Goal: Task Accomplishment & Management: Use online tool/utility

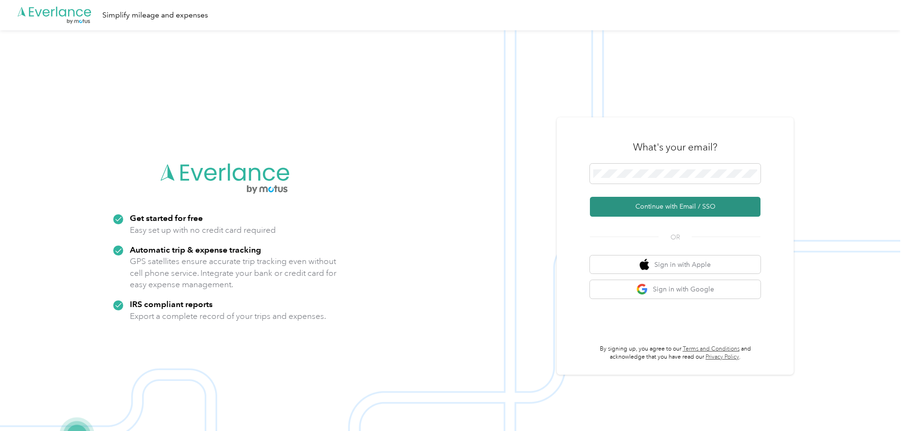
click at [676, 207] on button "Continue with Email / SSO" at bounding box center [675, 207] width 171 height 20
click at [665, 207] on button "Continue with Email / SSO" at bounding box center [675, 207] width 171 height 20
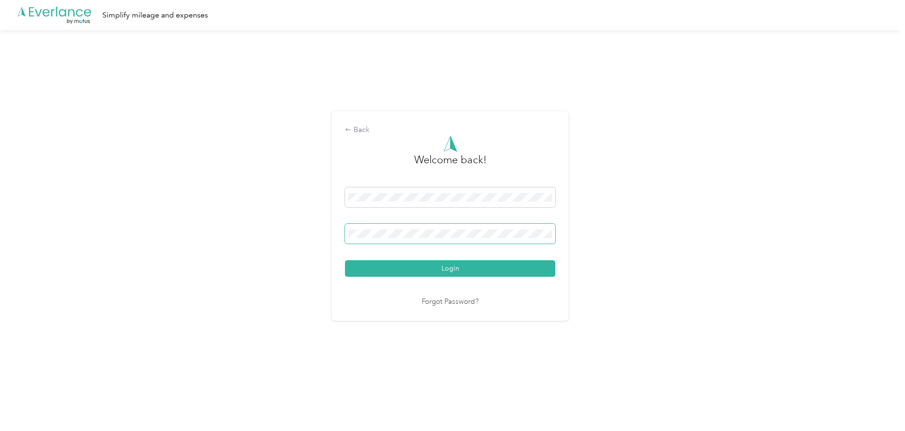
click at [345, 261] on button "Login" at bounding box center [450, 269] width 210 height 17
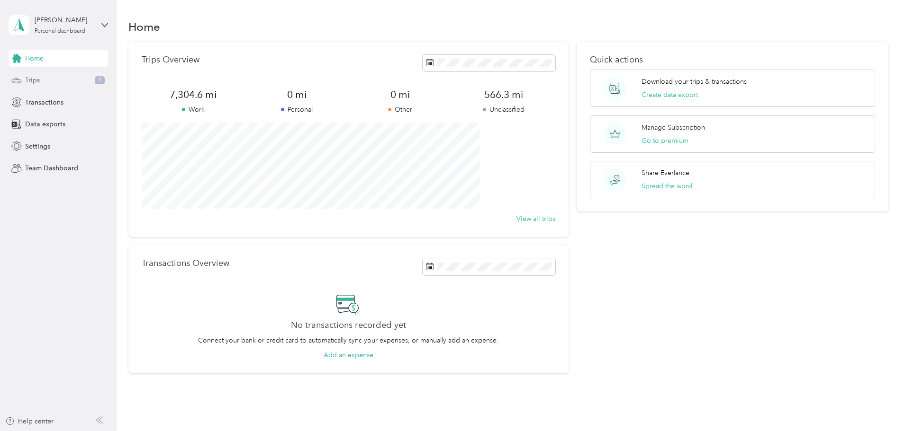
click at [42, 80] on div "Trips 9" at bounding box center [58, 80] width 99 height 17
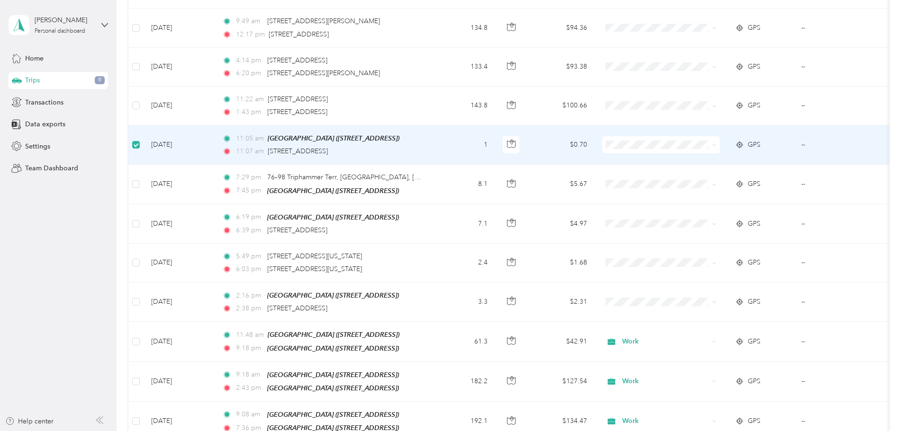
scroll to position [189, 0]
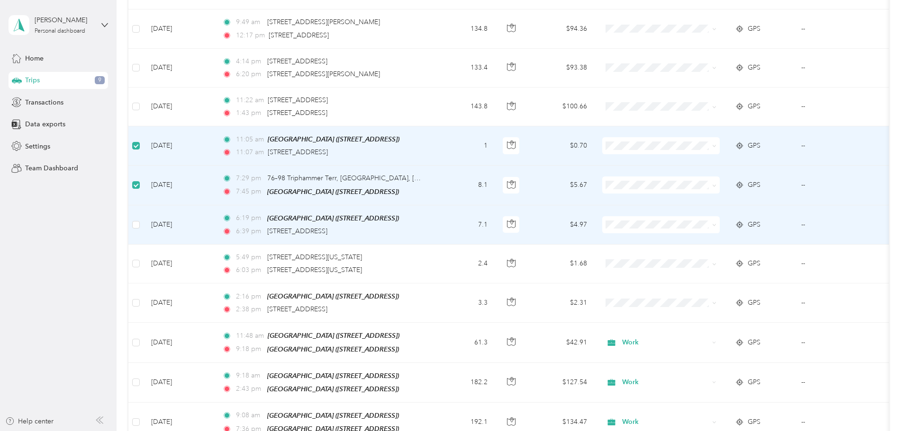
click at [144, 229] on td at bounding box center [135, 225] width 15 height 39
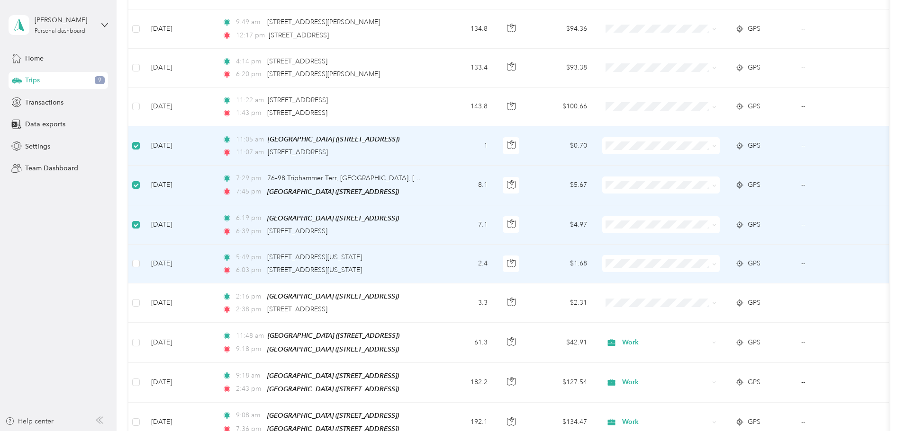
click at [144, 260] on td at bounding box center [135, 264] width 15 height 39
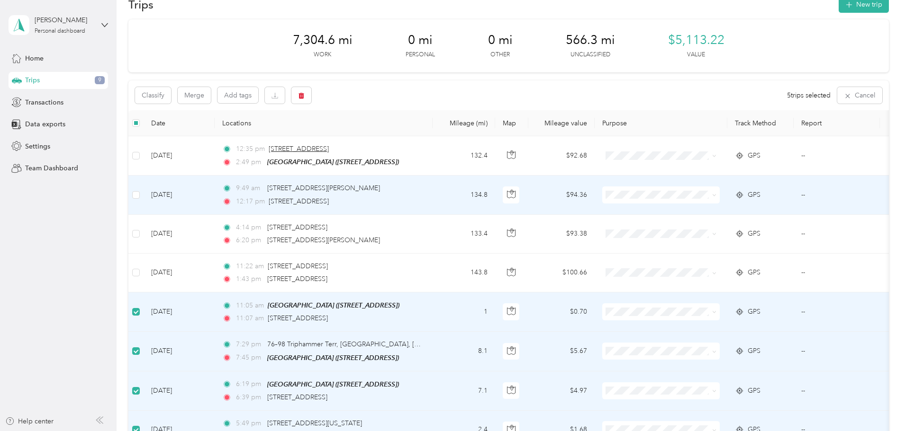
scroll to position [0, 0]
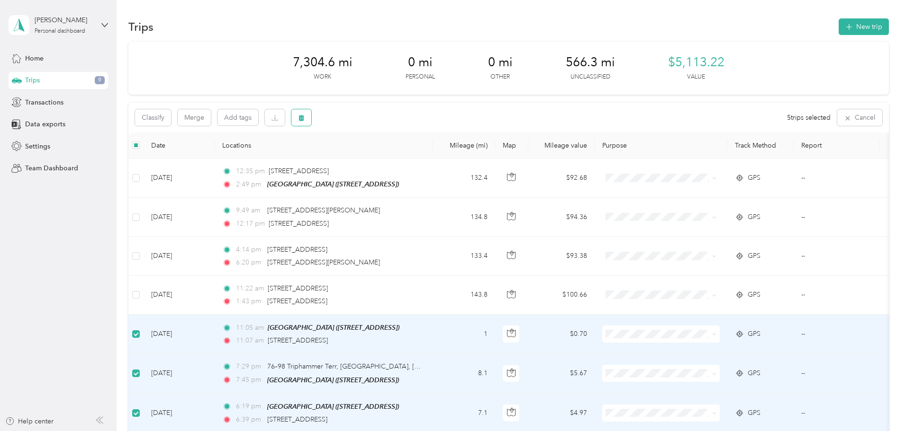
click at [311, 118] on button "button" at bounding box center [301, 117] width 20 height 17
click at [435, 161] on button "Yes" at bounding box center [435, 157] width 18 height 15
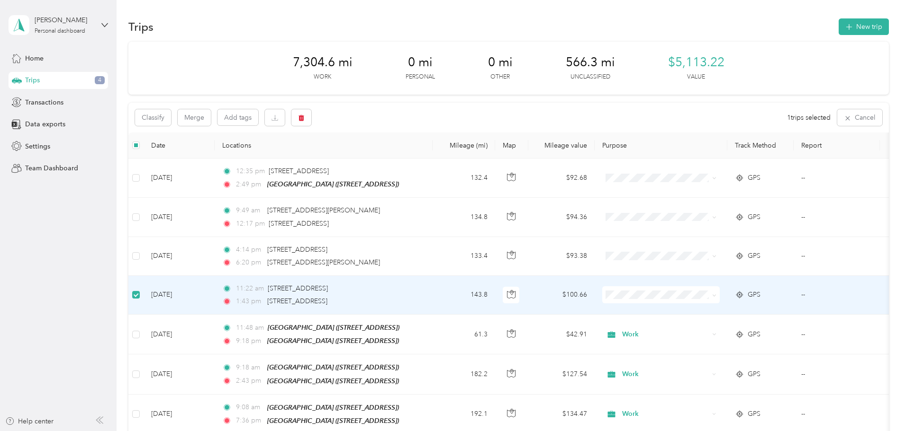
click at [140, 299] on label at bounding box center [136, 295] width 8 height 10
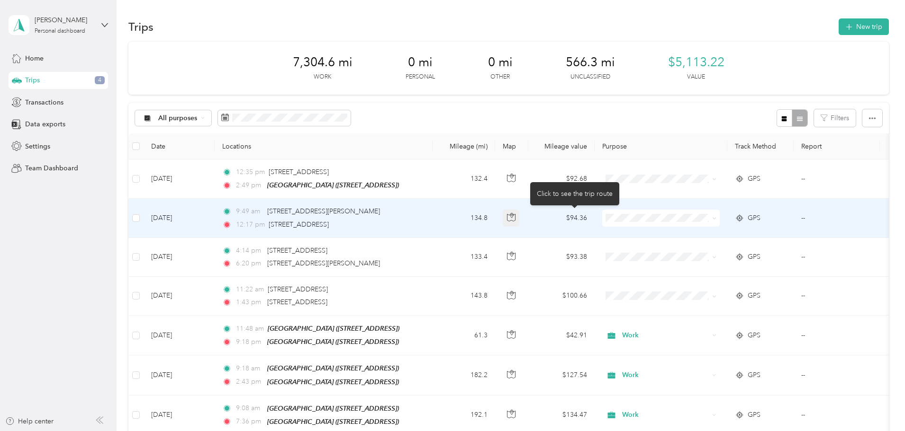
click at [520, 215] on button "button" at bounding box center [511, 218] width 17 height 17
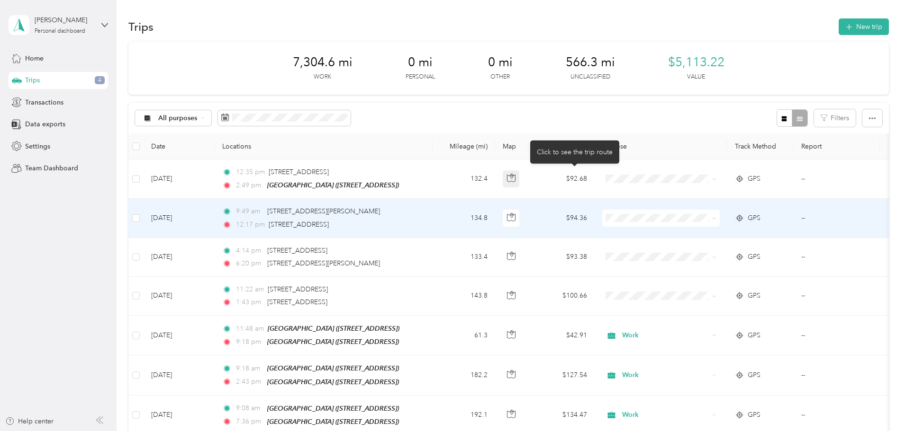
click at [575, 179] on body "[PERSON_NAME] Personal dashboard Home Trips 4 Transactions Data exports Setting…" at bounding box center [450, 215] width 900 height 431
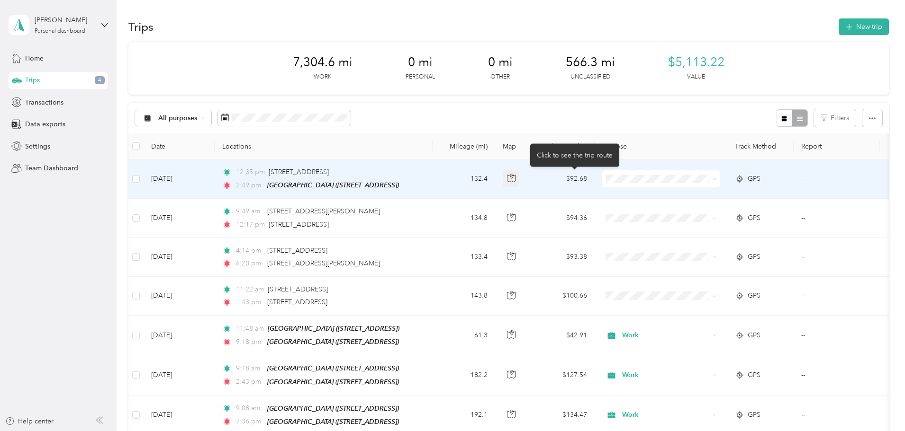
click at [515, 180] on icon "button" at bounding box center [511, 178] width 9 height 9
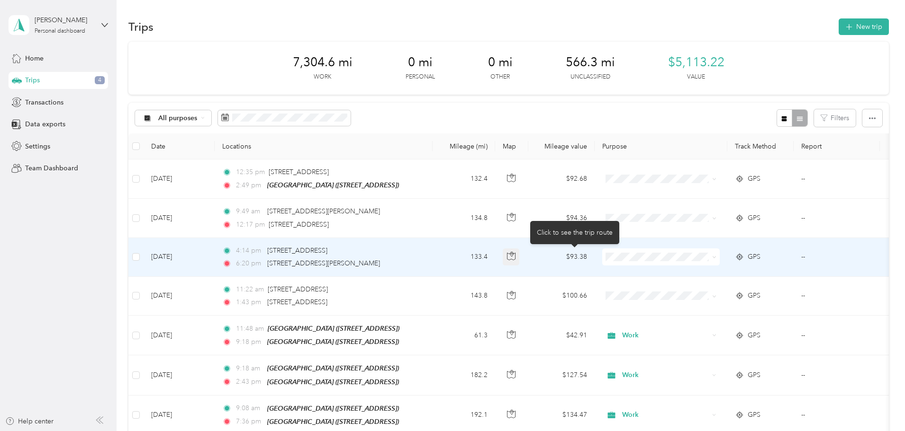
click at [520, 262] on button "button" at bounding box center [511, 257] width 17 height 17
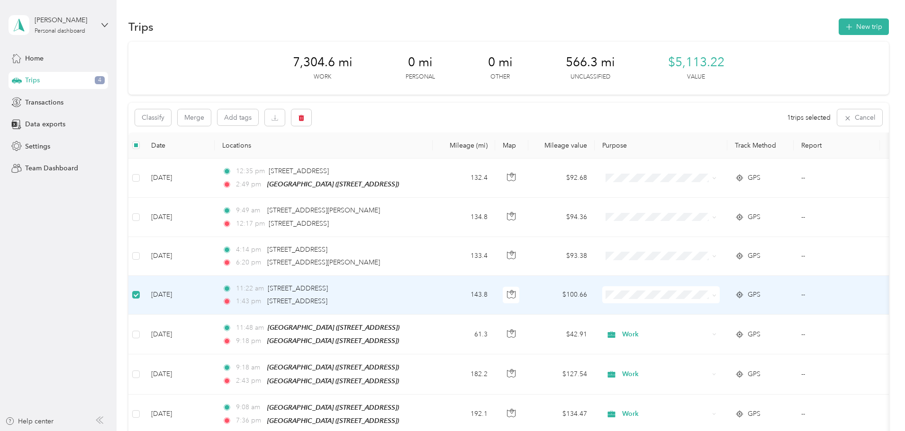
click at [706, 299] on span at bounding box center [660, 295] width 117 height 17
click at [689, 312] on span "Work" at bounding box center [733, 312] width 88 height 10
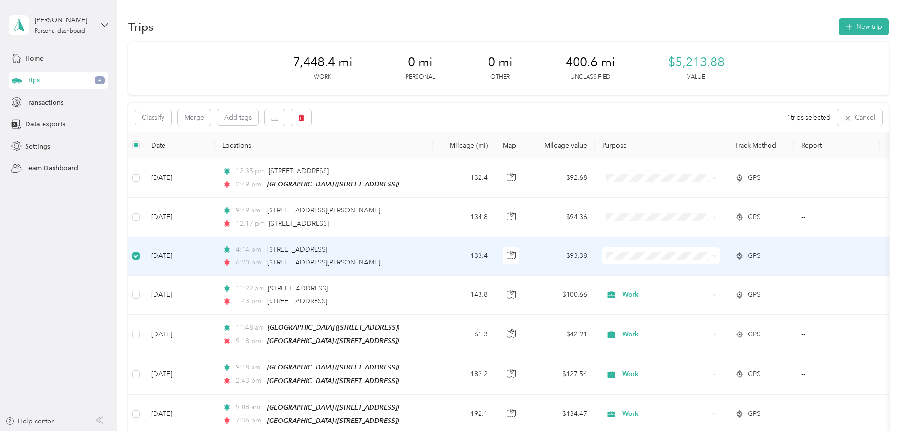
click at [311, 117] on div "Classify Merge Add tags" at bounding box center [223, 117] width 176 height 17
click at [311, 117] on button "button" at bounding box center [301, 117] width 20 height 17
click at [428, 154] on button "Yes" at bounding box center [435, 157] width 18 height 15
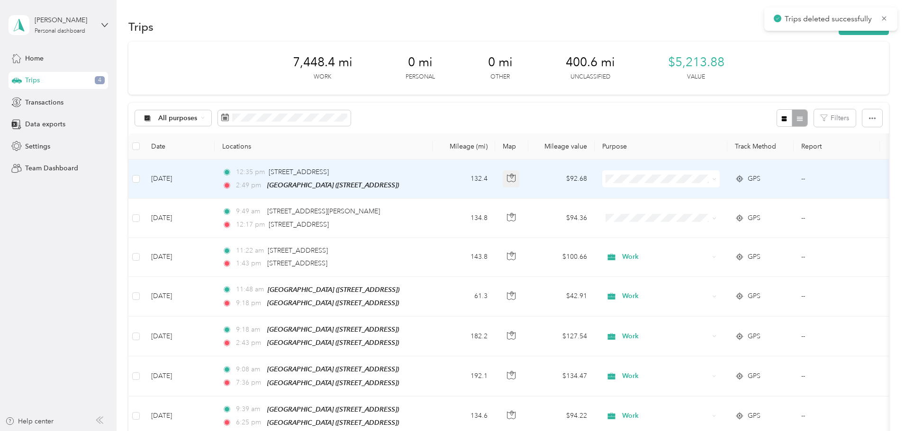
click at [515, 177] on icon "button" at bounding box center [511, 178] width 9 height 9
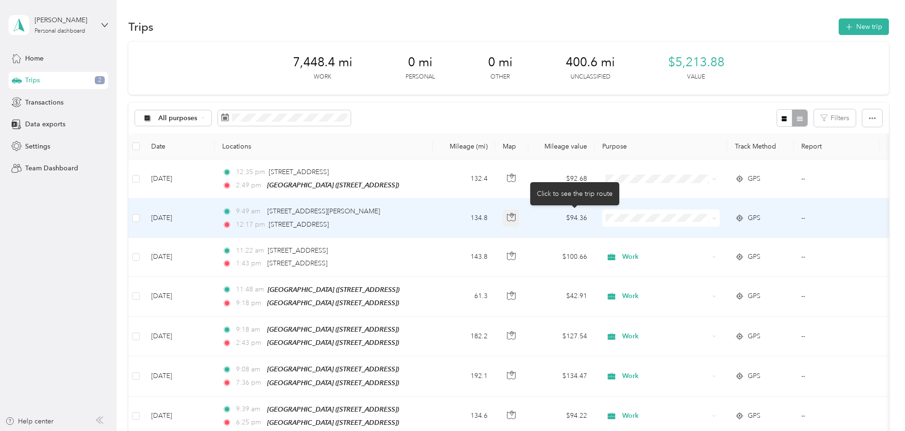
click at [515, 221] on icon "button" at bounding box center [511, 217] width 9 height 9
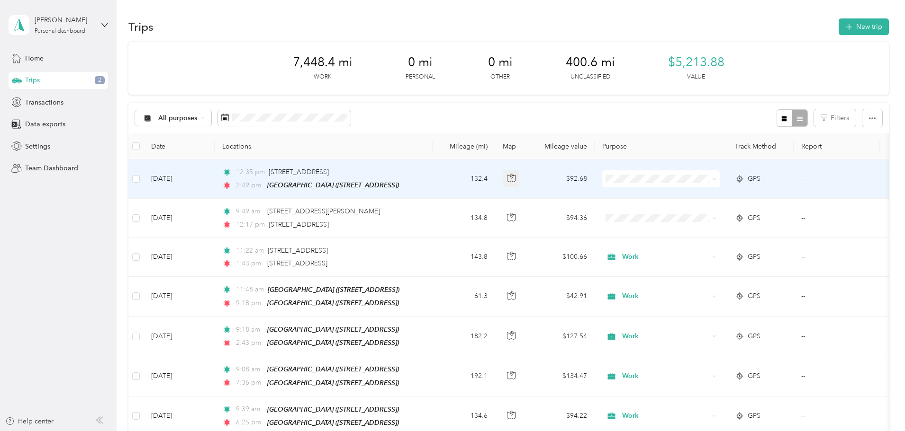
click at [515, 179] on icon "button" at bounding box center [511, 178] width 9 height 9
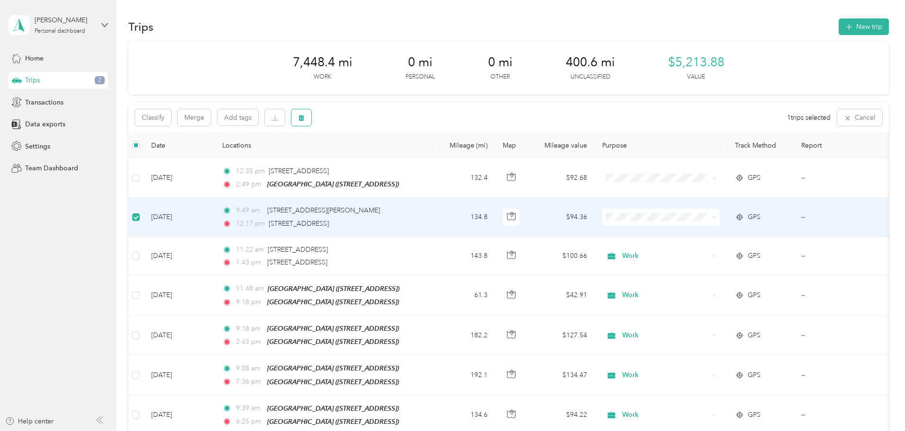
click at [304, 120] on icon "button" at bounding box center [301, 118] width 6 height 6
click at [436, 160] on button "Yes" at bounding box center [435, 157] width 18 height 15
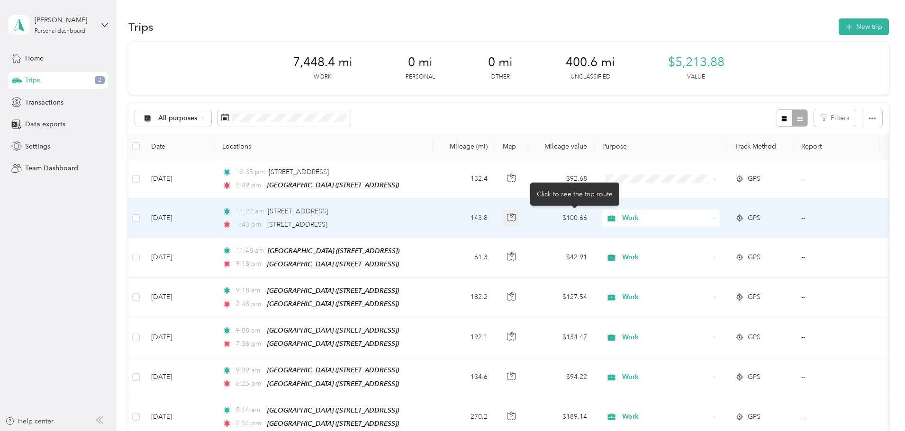
click at [515, 213] on icon "button" at bounding box center [511, 217] width 9 height 9
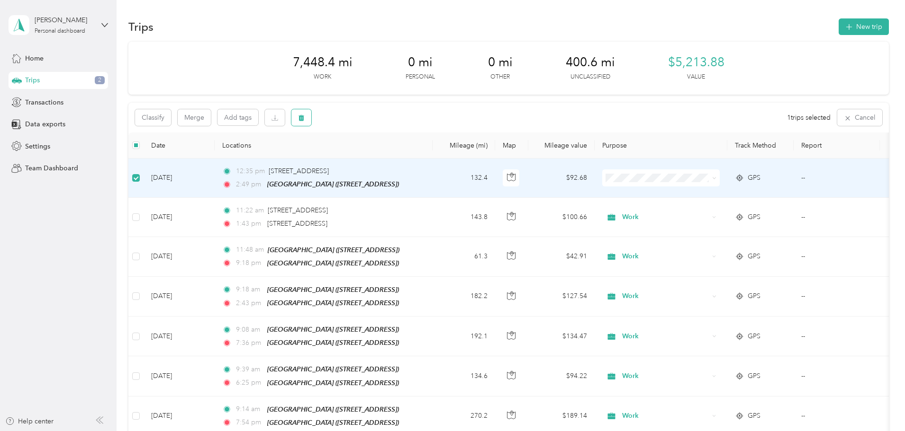
click at [304, 120] on icon "button" at bounding box center [301, 118] width 6 height 6
click at [434, 159] on button "Yes" at bounding box center [435, 157] width 18 height 15
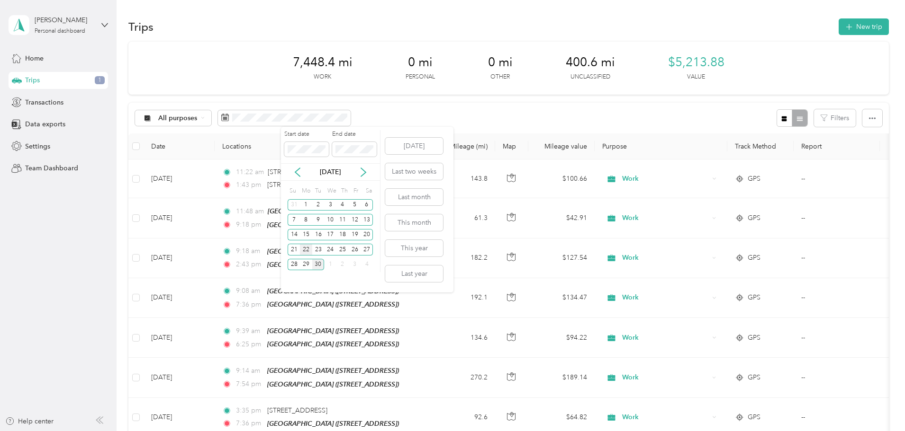
click at [306, 251] on div "22" at bounding box center [306, 250] width 12 height 12
click at [293, 266] on div "28" at bounding box center [294, 265] width 12 height 12
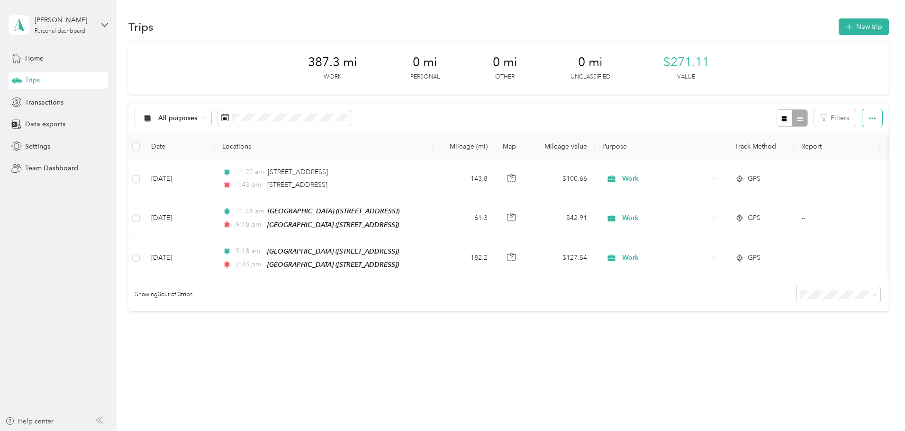
click at [862, 115] on button "button" at bounding box center [872, 118] width 20 height 18
click at [797, 153] on span "Export" at bounding box center [793, 153] width 20 height 8
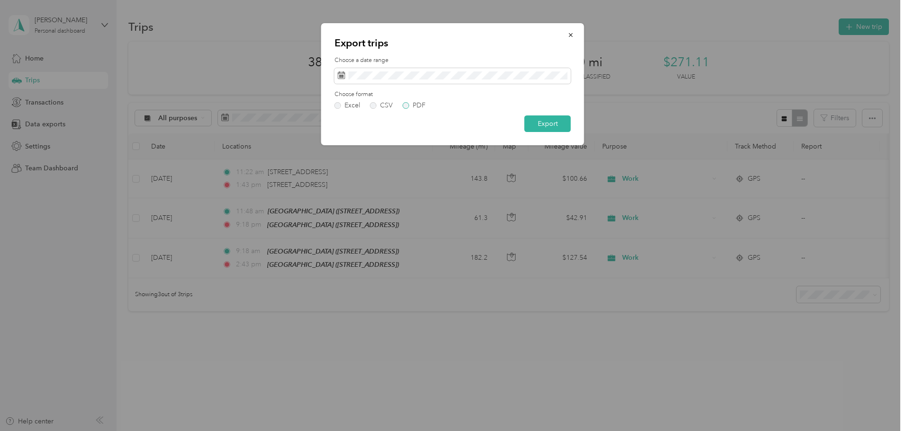
click at [403, 104] on label "PDF" at bounding box center [414, 105] width 23 height 7
click at [542, 123] on button "Export" at bounding box center [547, 124] width 46 height 17
